Goal: Information Seeking & Learning: Learn about a topic

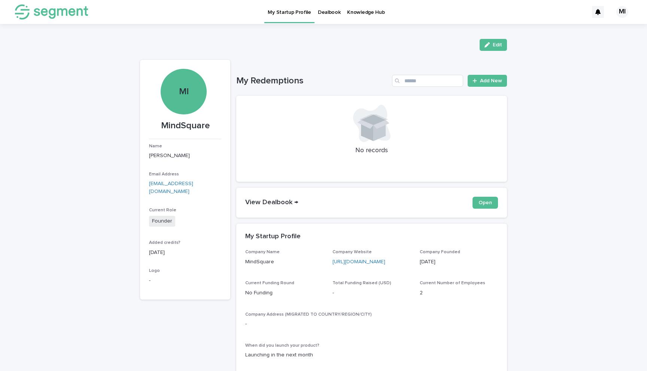
click at [325, 13] on p "Dealbook" at bounding box center [329, 8] width 23 height 16
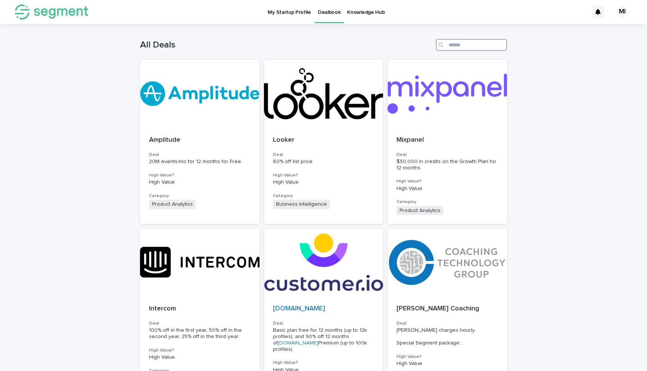
click at [461, 51] on input "Search" at bounding box center [471, 45] width 71 height 12
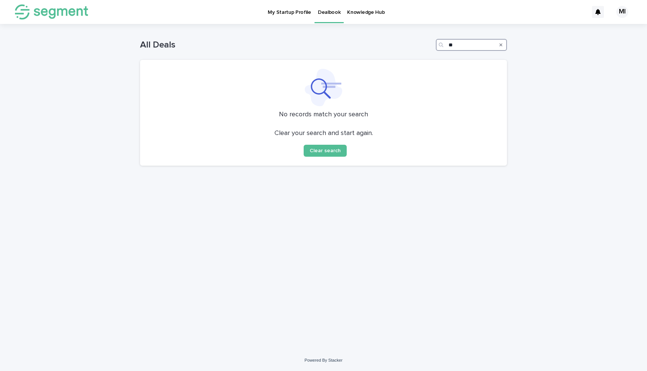
type input "*"
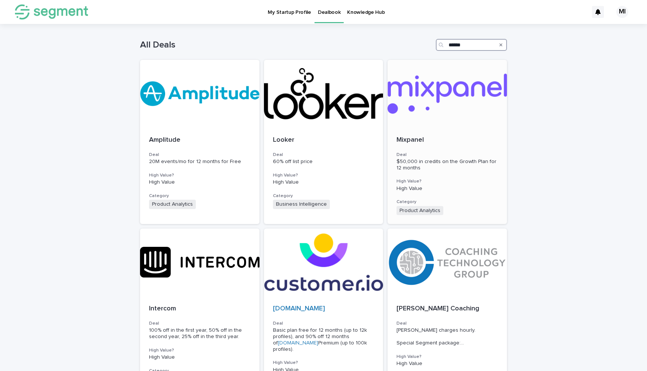
type input "******"
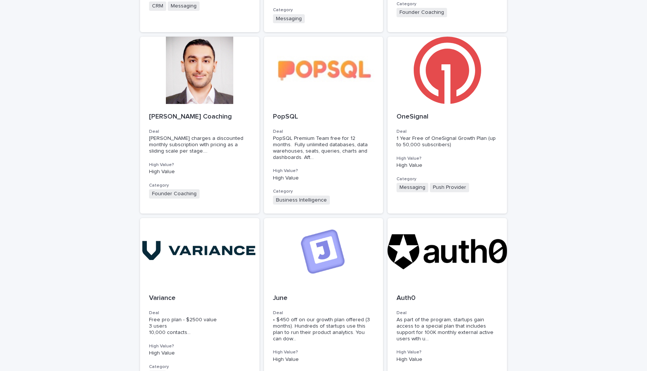
scroll to position [456, 0]
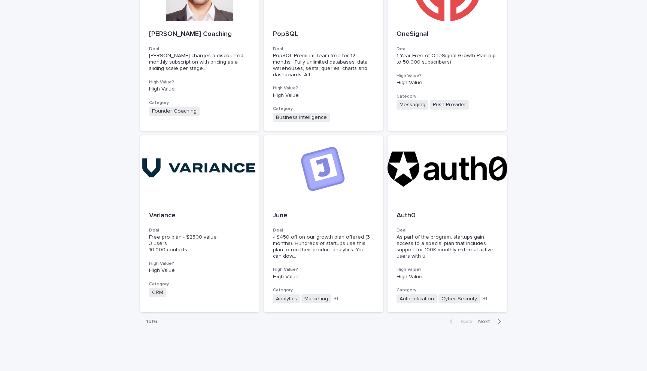
click at [490, 319] on span "Next" at bounding box center [486, 321] width 16 height 5
click at [506, 318] on button "Next" at bounding box center [491, 321] width 32 height 7
click at [499, 318] on icon "button" at bounding box center [498, 321] width 3 height 7
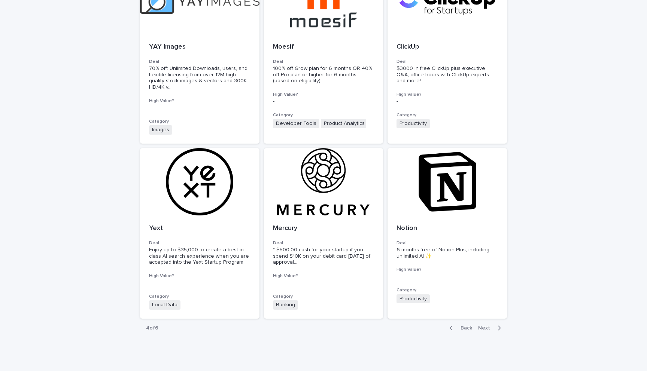
click at [490, 319] on div "Back Next" at bounding box center [474, 328] width 63 height 19
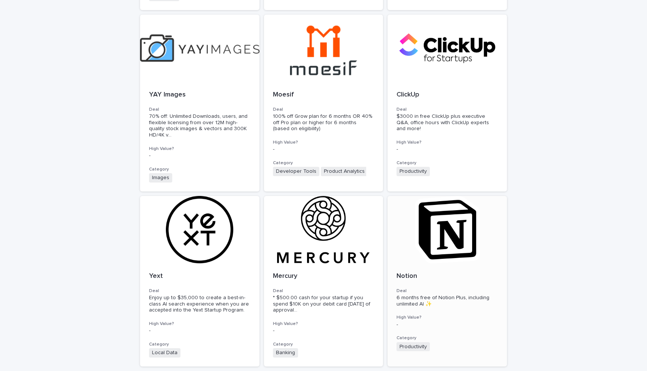
scroll to position [462, 0]
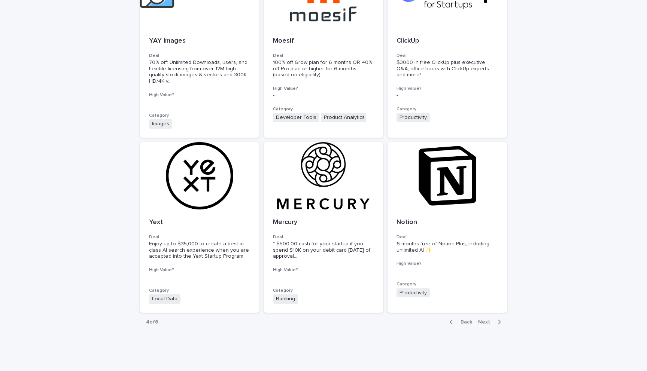
click at [489, 320] on span "Next" at bounding box center [486, 322] width 16 height 5
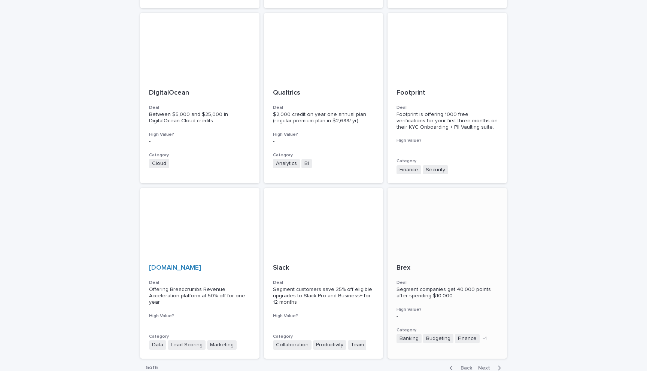
scroll to position [462, 0]
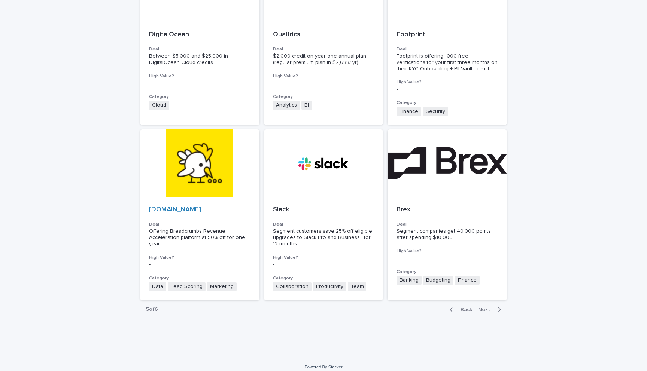
click at [496, 306] on div "button" at bounding box center [497, 309] width 6 height 7
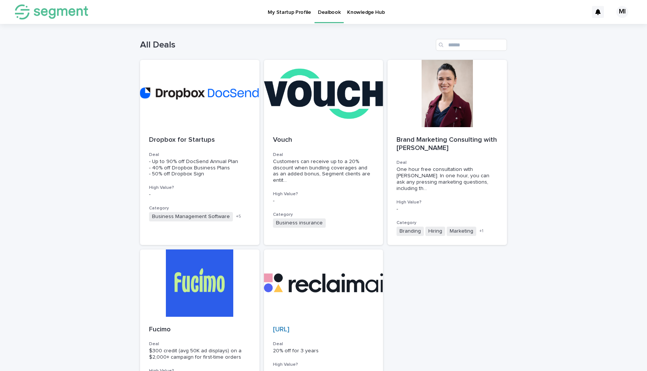
click at [470, 17] on div "My Startup Profile Dealbook Knowledge Hub" at bounding box center [340, 12] width 496 height 24
